Goal: Navigation & Orientation: Locate item on page

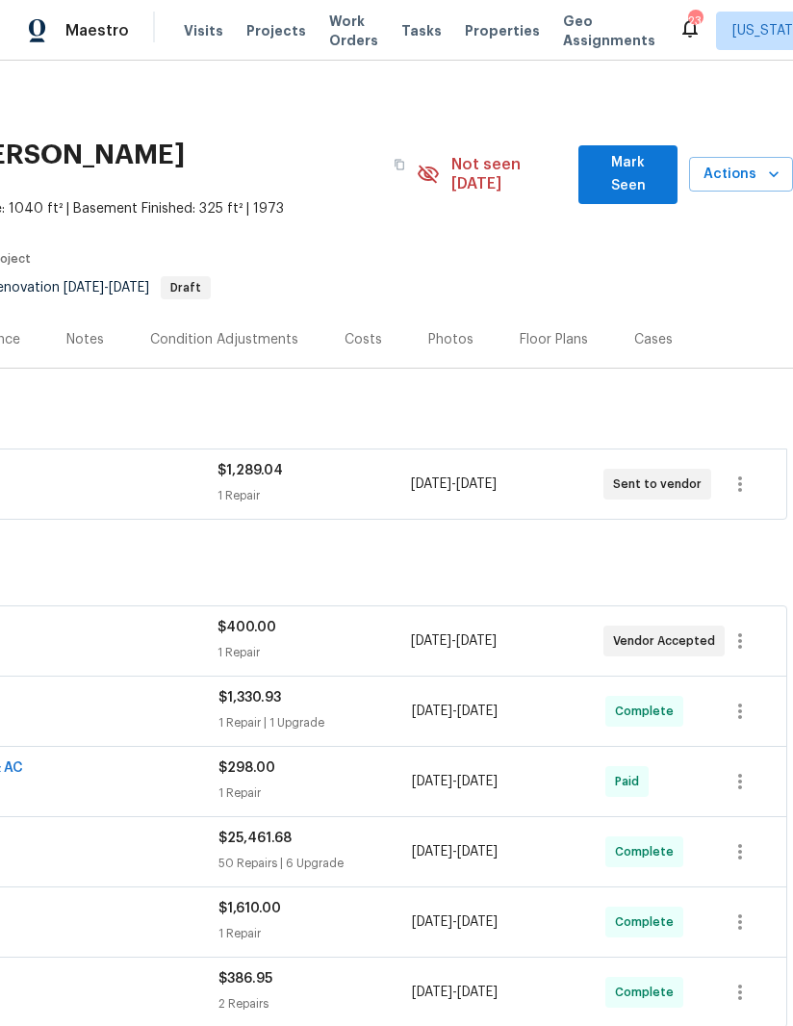
scroll to position [0, 295]
click at [424, 342] on div "Photos" at bounding box center [450, 339] width 91 height 57
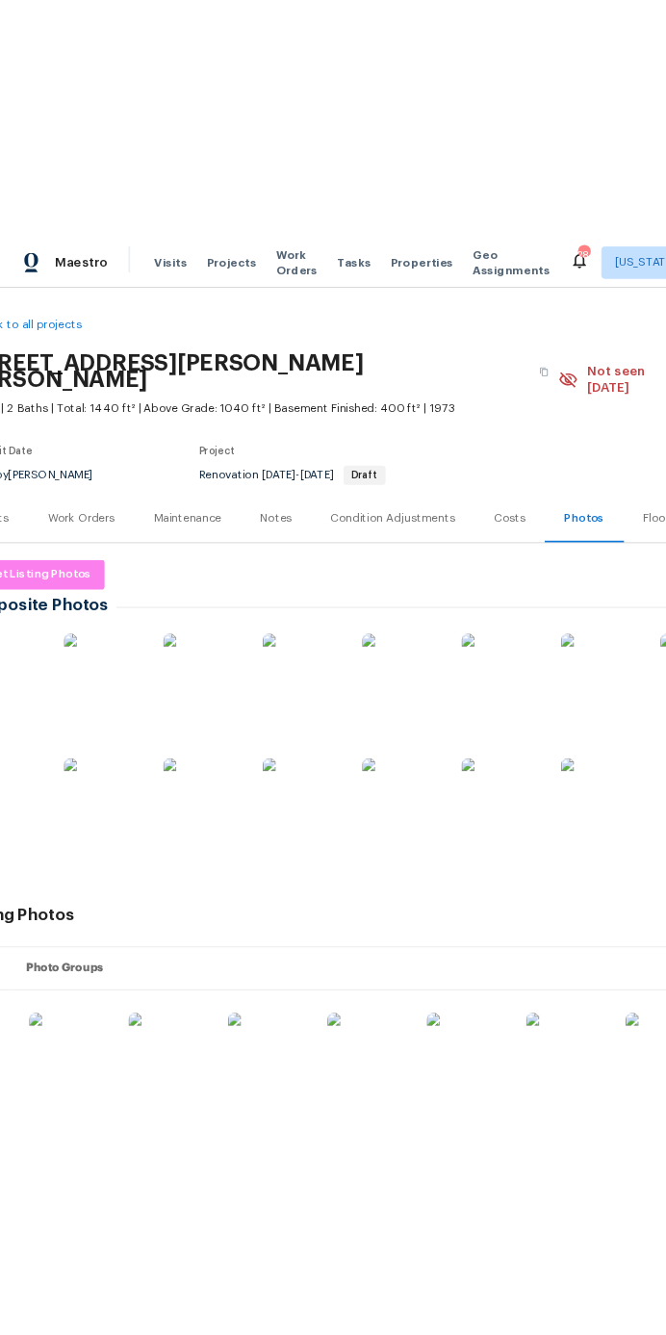
scroll to position [4, 47]
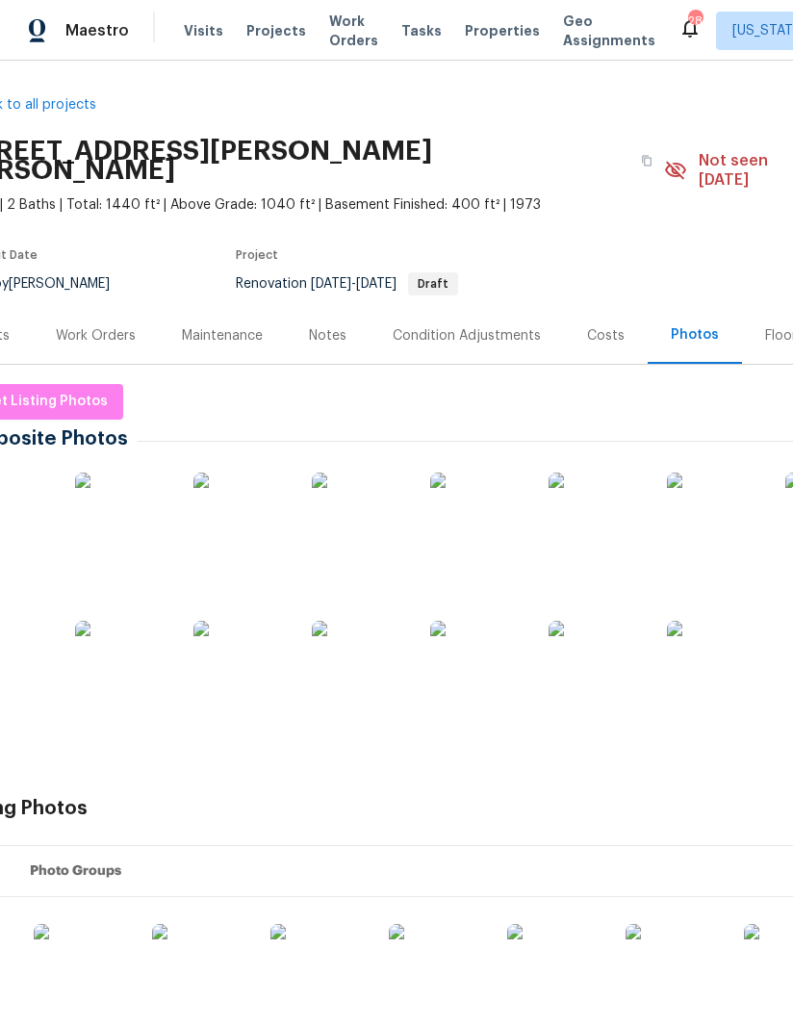
click at [479, 506] on img at bounding box center [478, 521] width 96 height 96
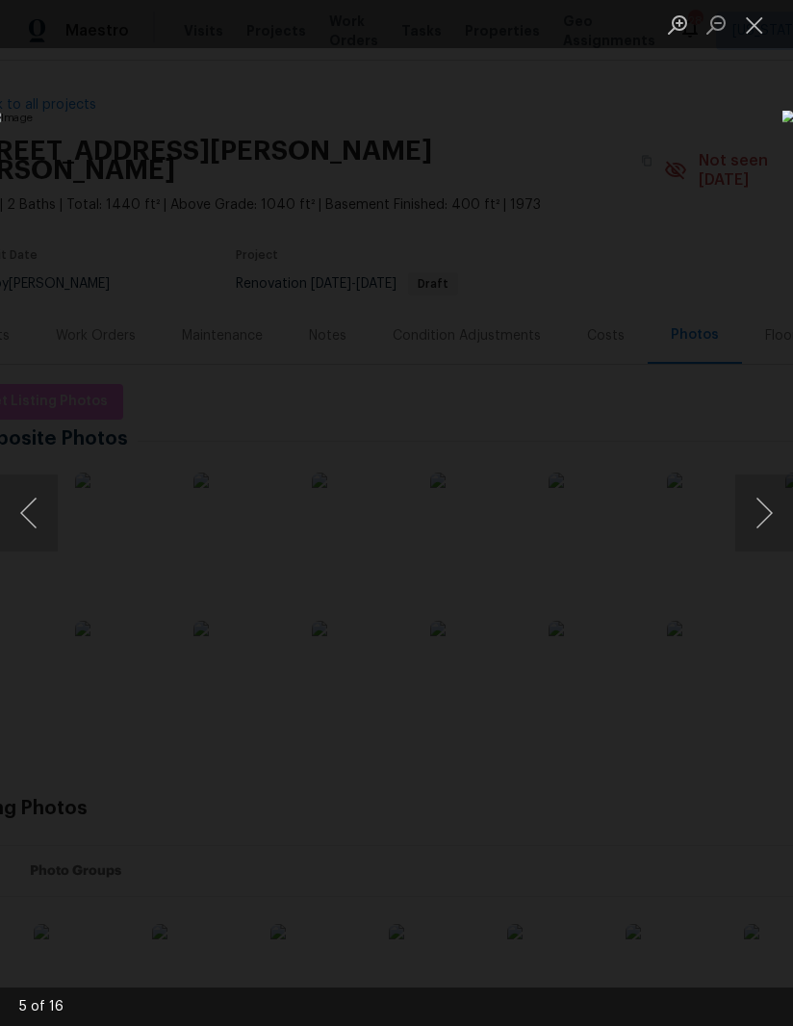
click at [747, 507] on button "Next image" at bounding box center [764, 513] width 58 height 77
click at [764, 507] on button "Next image" at bounding box center [764, 513] width 58 height 77
click at [751, 503] on button "Next image" at bounding box center [764, 513] width 58 height 77
click at [749, 505] on button "Next image" at bounding box center [764, 513] width 58 height 77
click at [49, 517] on button "Previous image" at bounding box center [29, 513] width 58 height 77
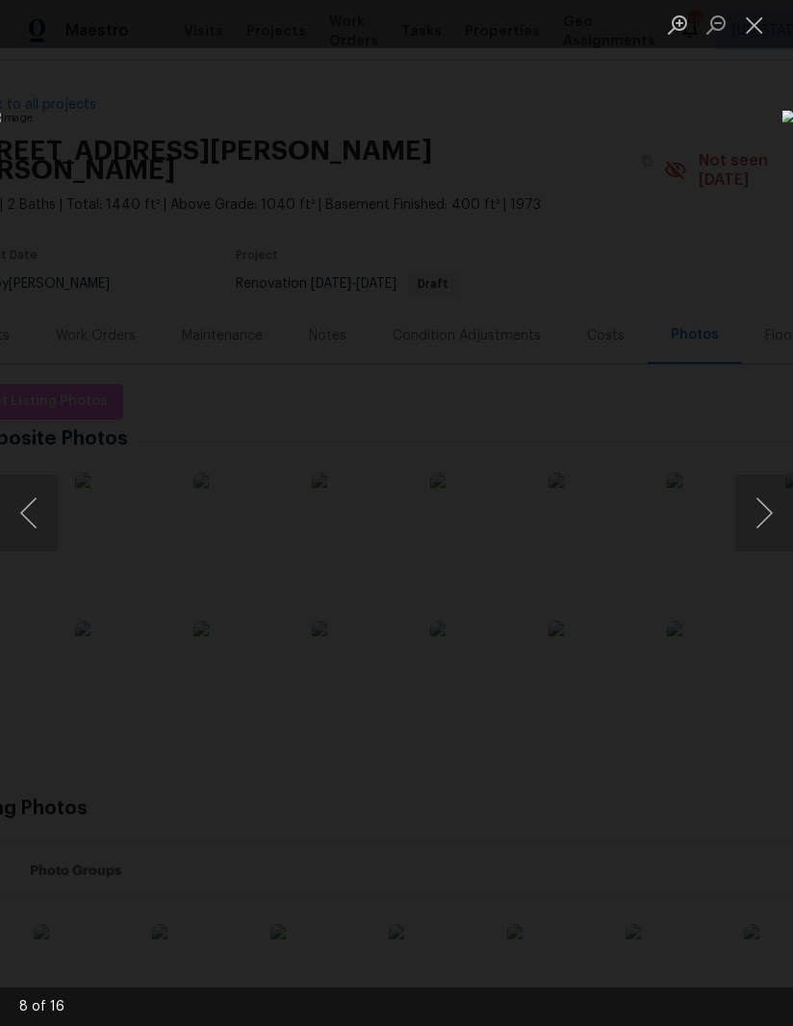
click at [753, 504] on button "Next image" at bounding box center [764, 513] width 58 height 77
click at [24, 521] on button "Previous image" at bounding box center [29, 513] width 58 height 77
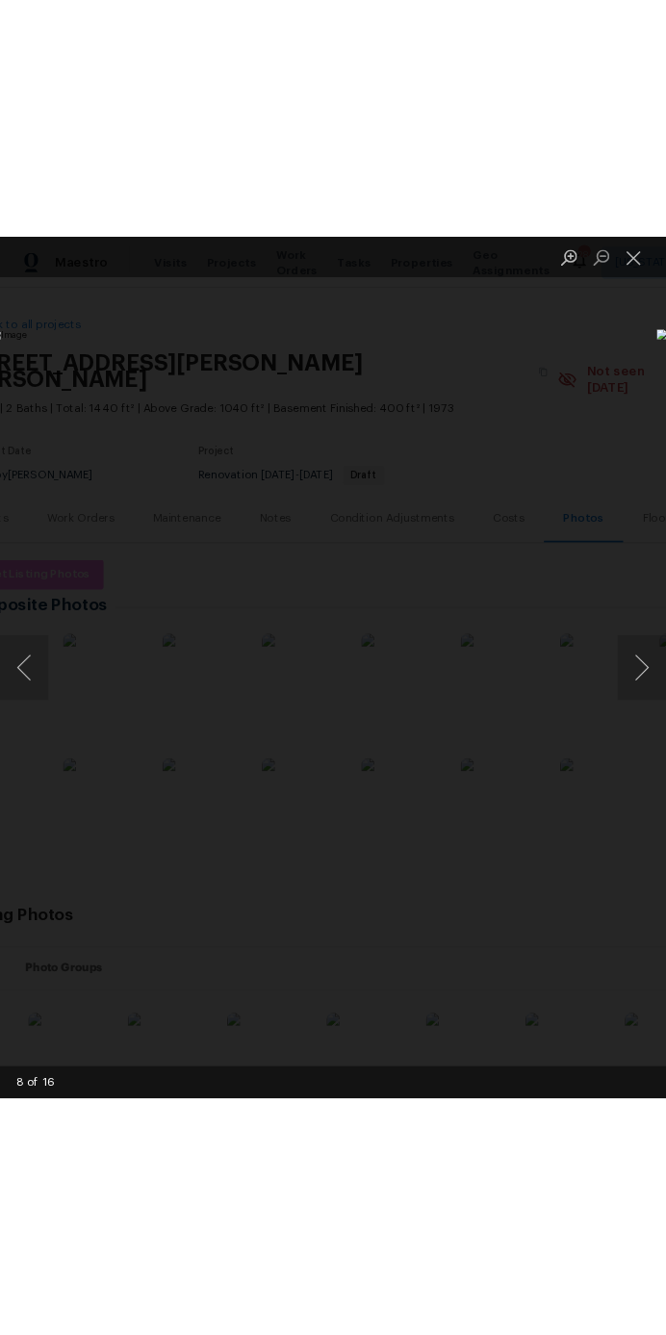
scroll to position [4, 0]
